Goal: Find specific page/section: Find specific page/section

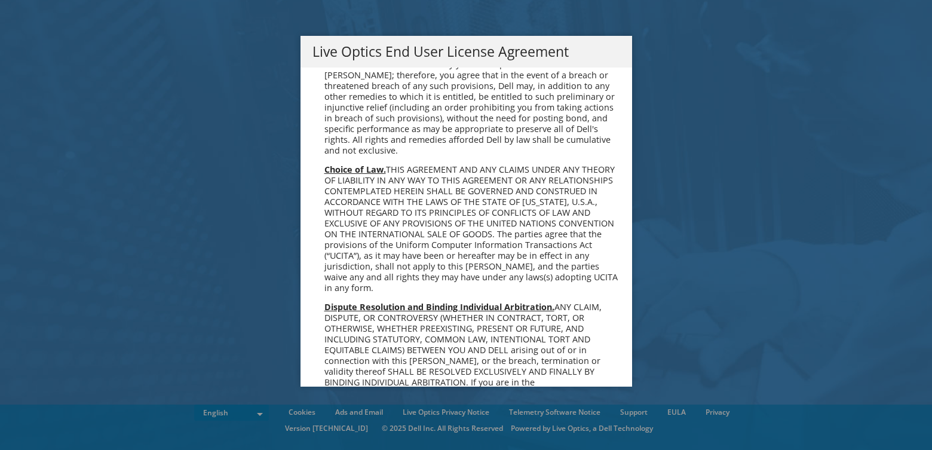
scroll to position [4520, 0]
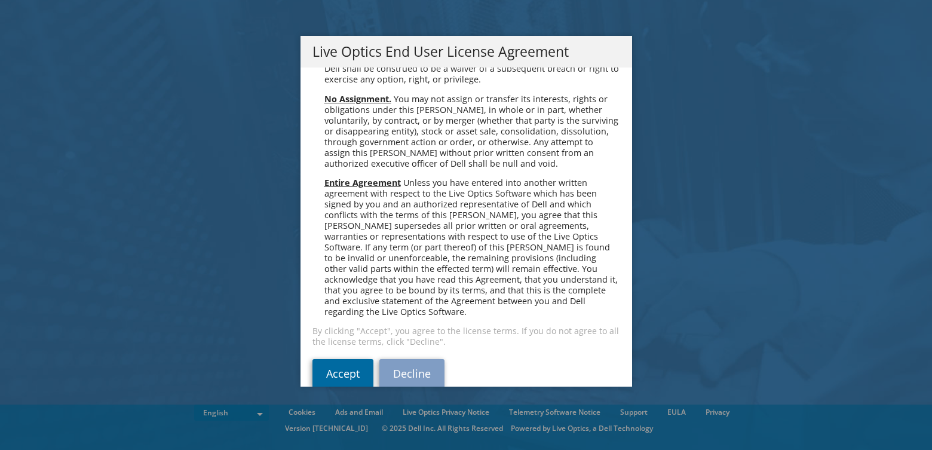
click at [325, 359] on link "Accept" at bounding box center [343, 373] width 61 height 29
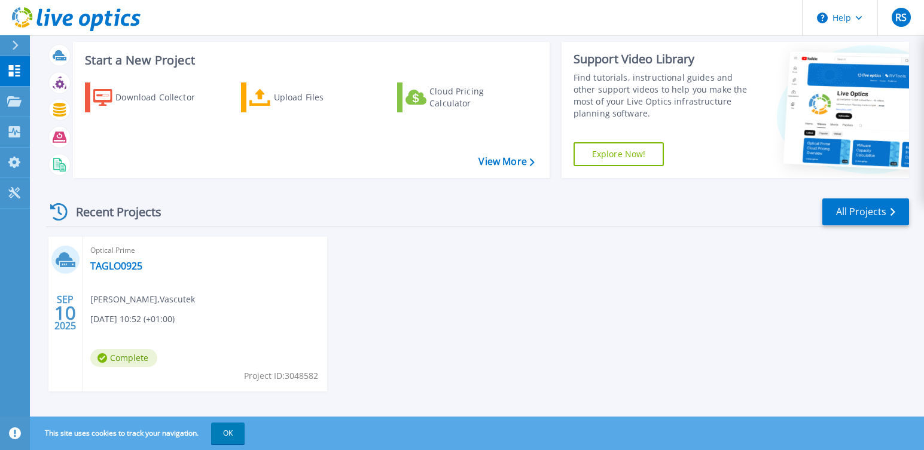
scroll to position [33, 0]
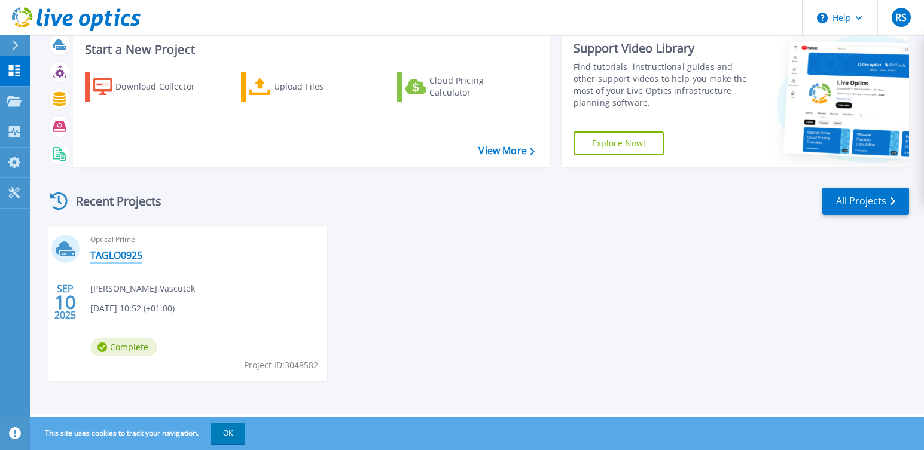
click at [138, 256] on link "TAGLO0925" at bounding box center [116, 255] width 52 height 12
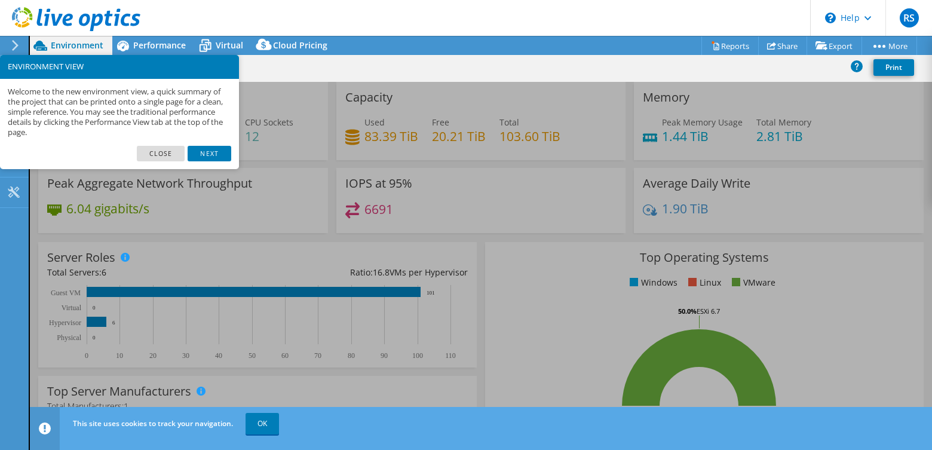
click at [166, 154] on link "Close" at bounding box center [161, 154] width 48 height 16
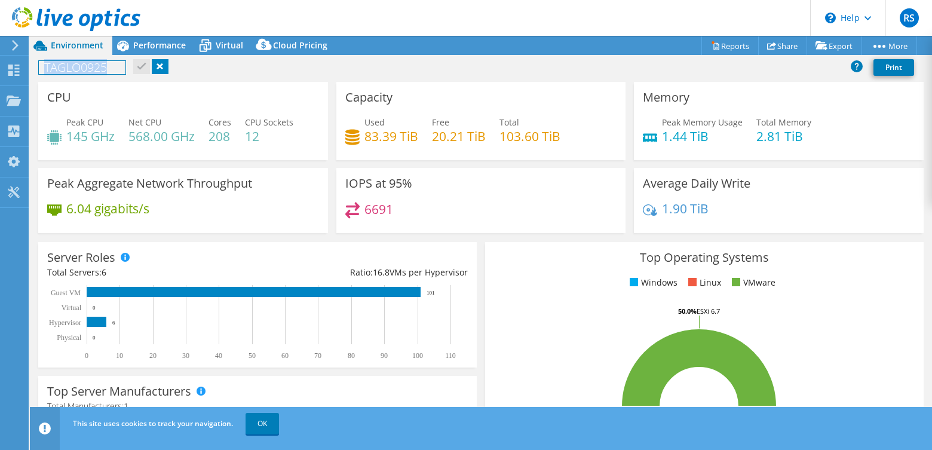
drag, startPoint x: 110, startPoint y: 69, endPoint x: 39, endPoint y: 65, distance: 71.2
click at [39, 65] on h1 "TAGLO0925" at bounding box center [82, 67] width 87 height 13
copy h1 "TAGLO0925"
